Goal: Go to known website: Go to known website

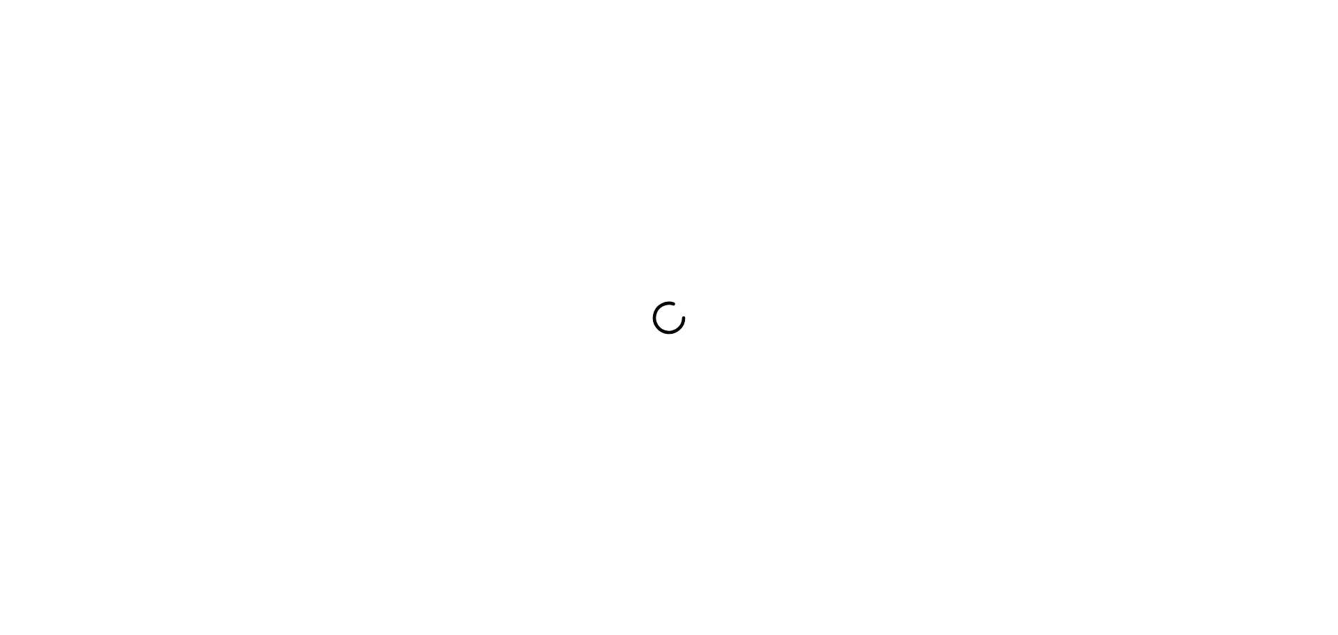
click at [587, 295] on div at bounding box center [669, 317] width 1338 height 635
